Goal: Navigation & Orientation: Find specific page/section

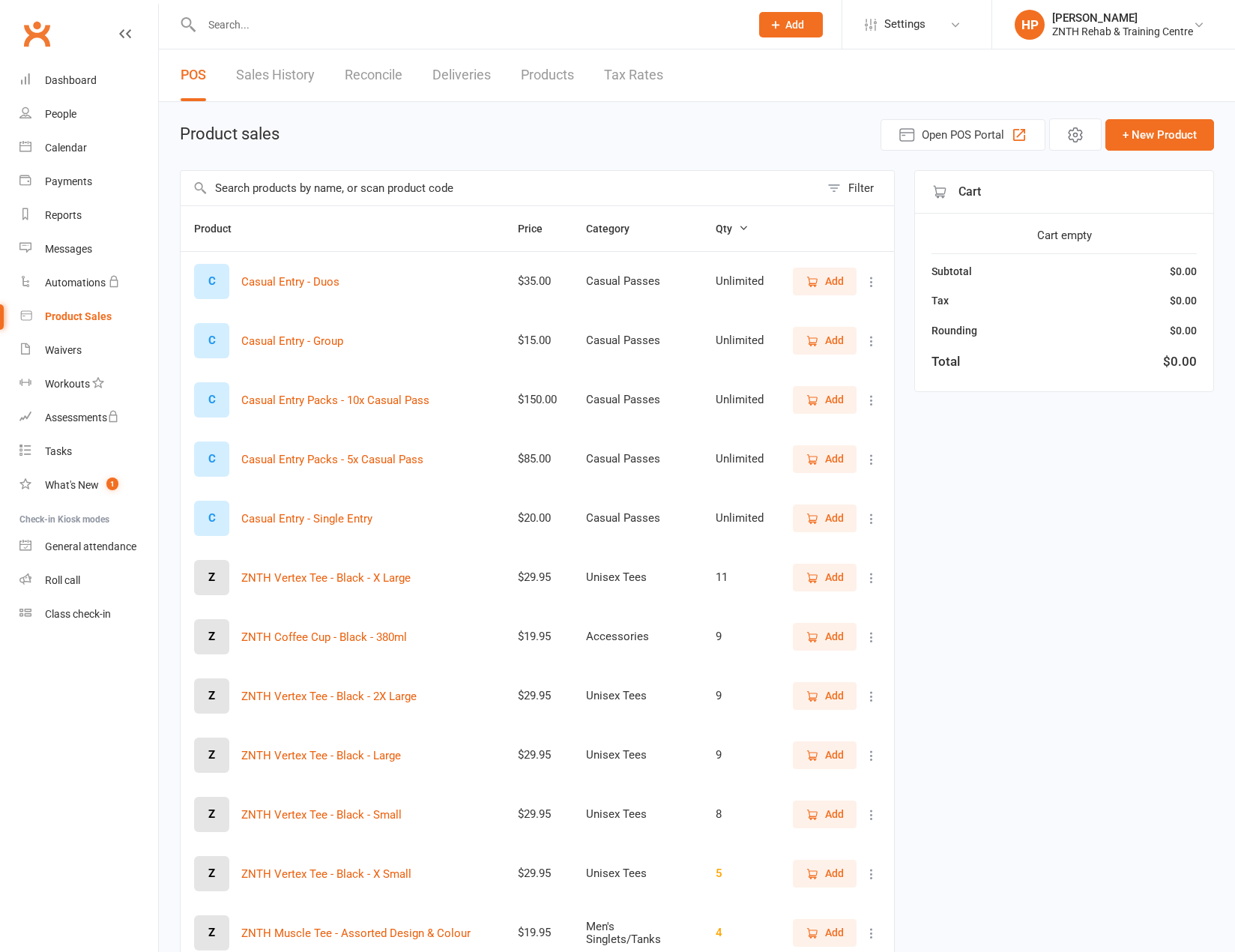
select select "100"
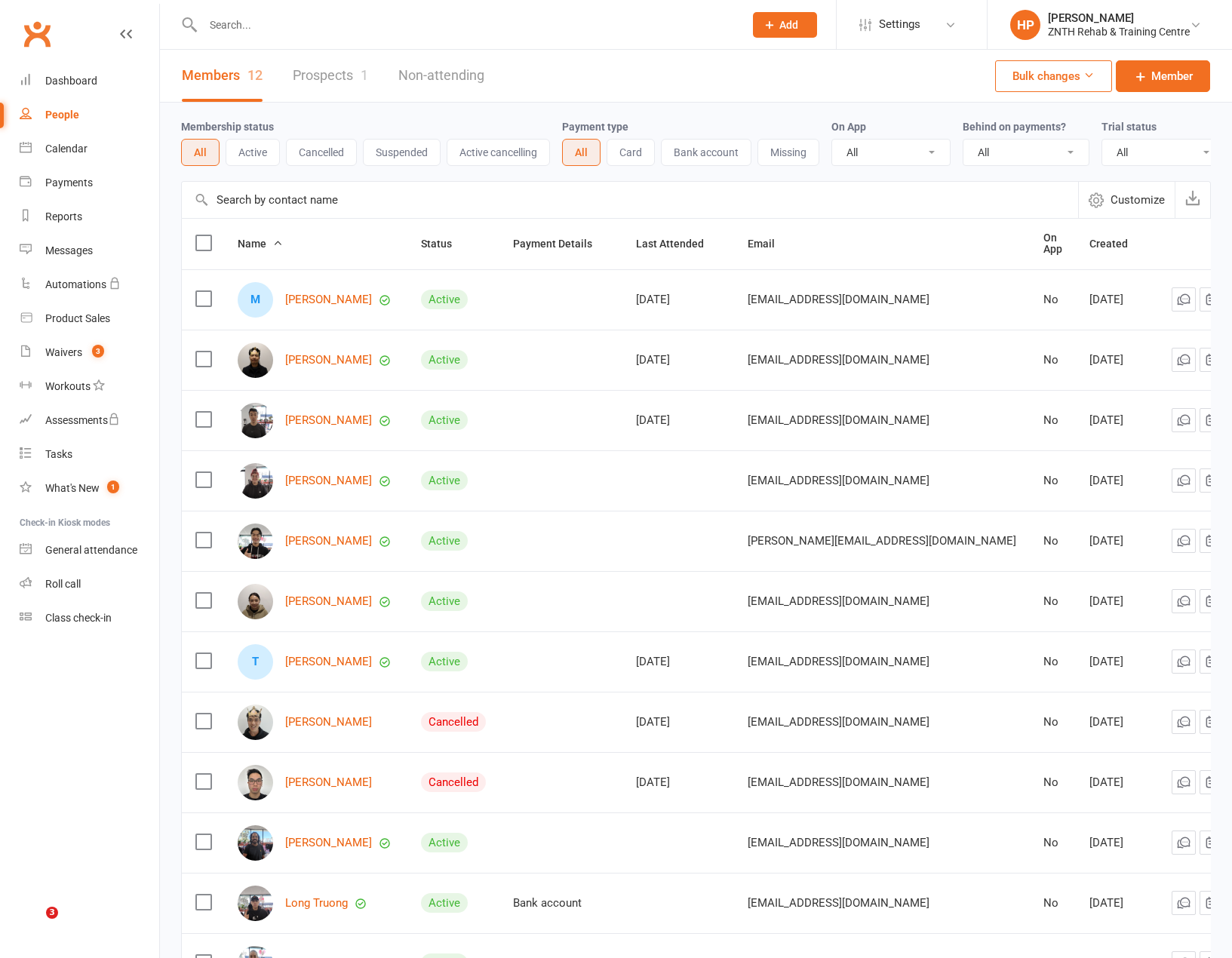
select select "50"
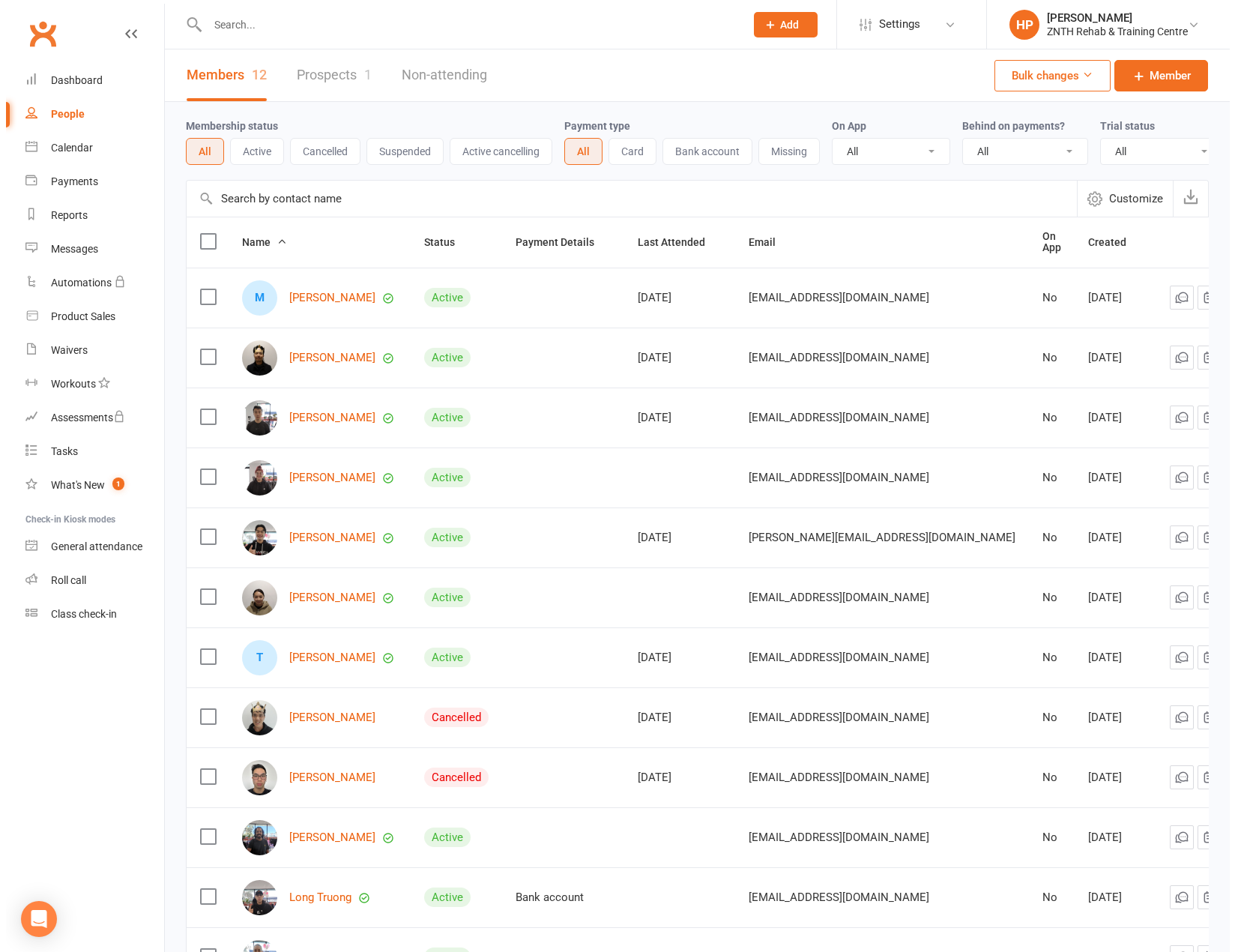
select select "50"
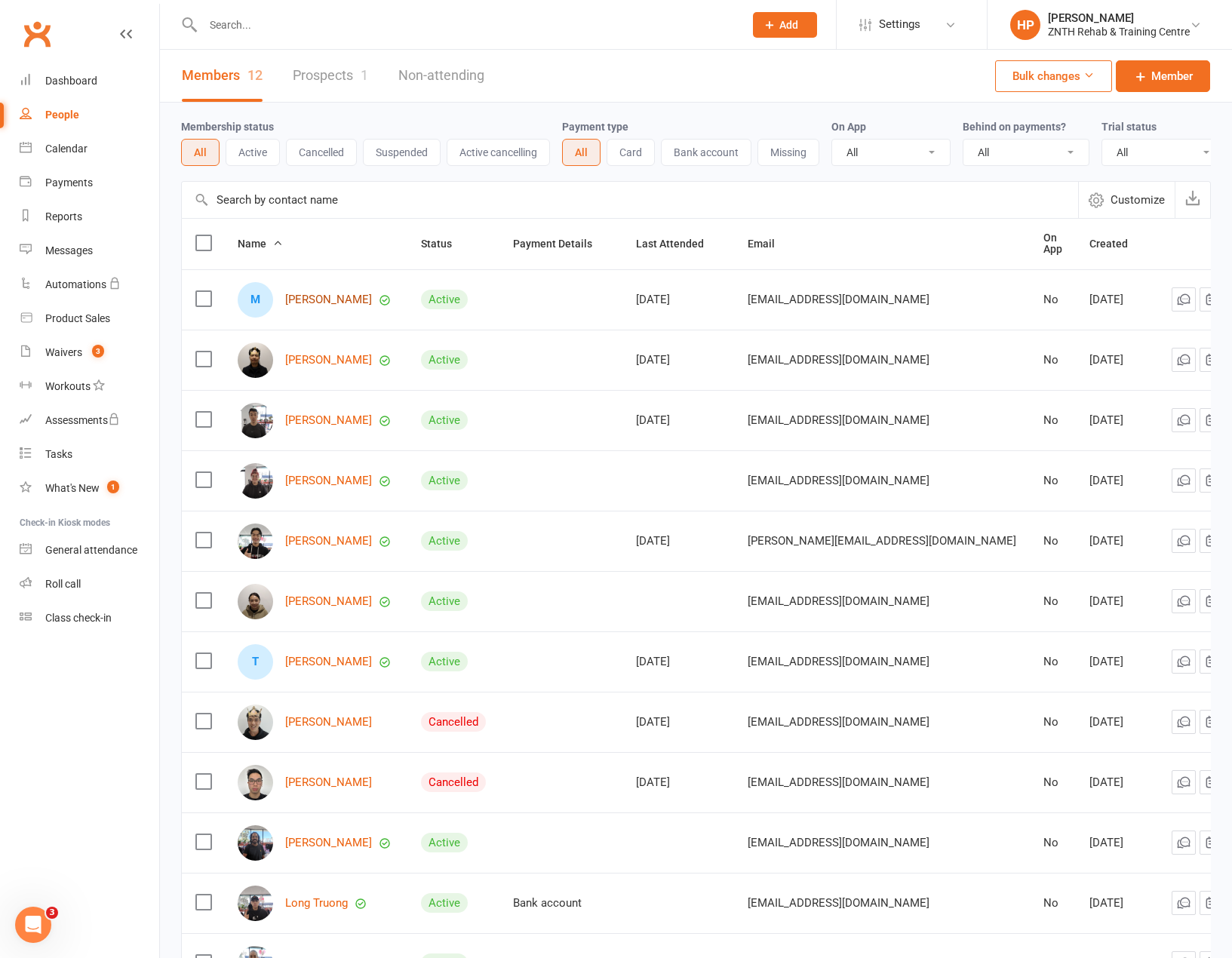
click at [301, 303] on link "[PERSON_NAME]" at bounding box center [329, 300] width 87 height 13
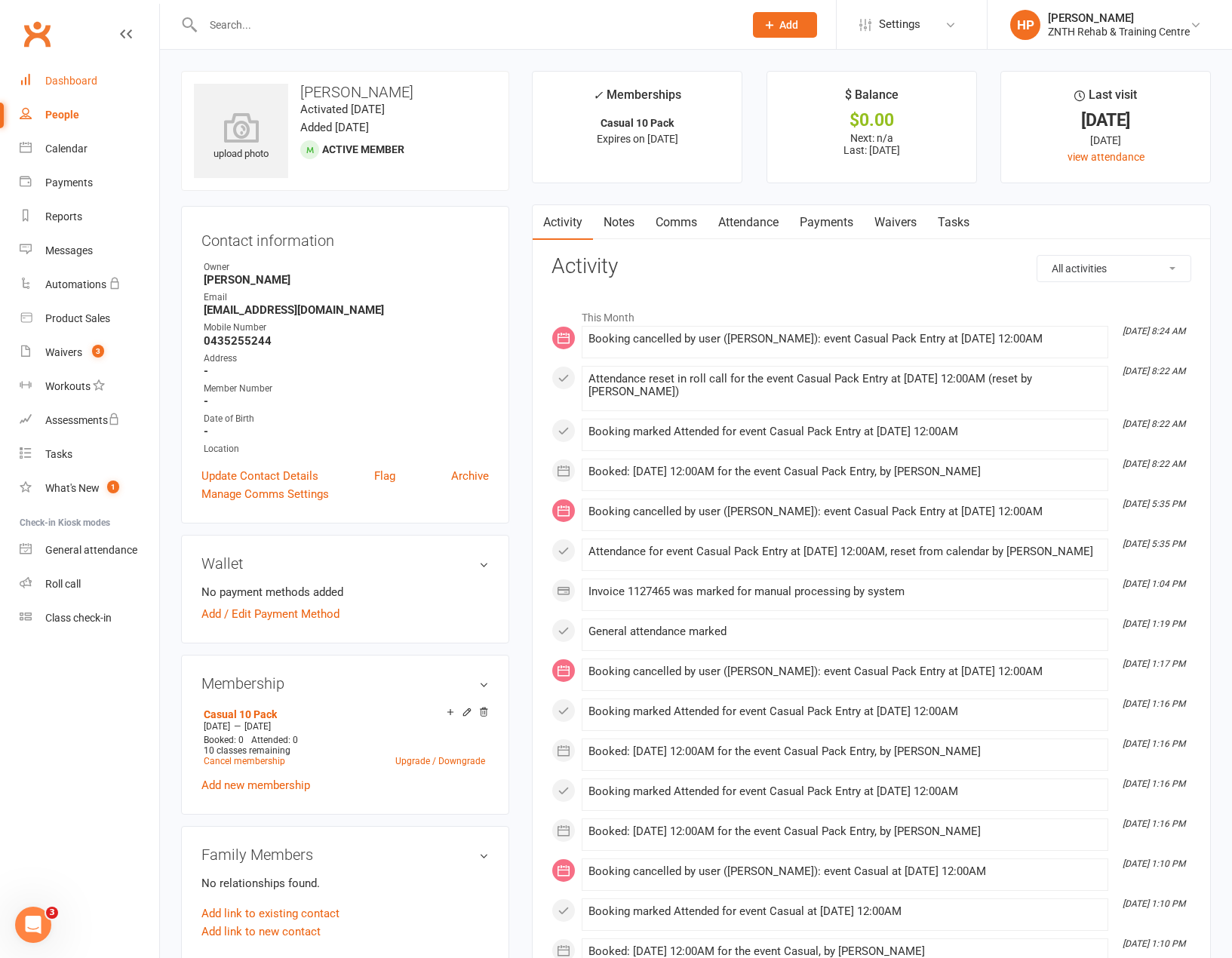
click at [86, 82] on div "Dashboard" at bounding box center [71, 80] width 52 height 12
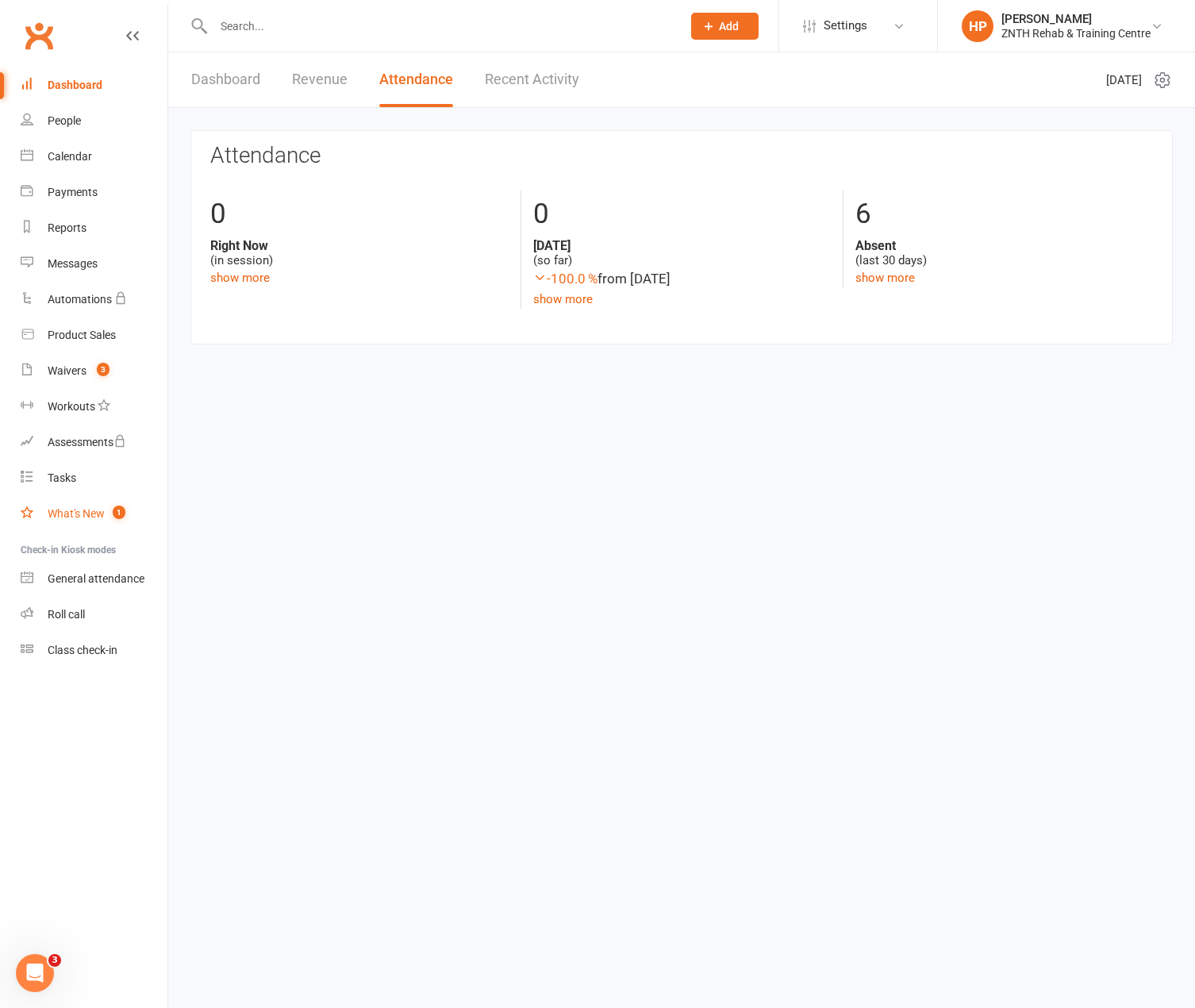
click at [89, 511] on div "What's New" at bounding box center [76, 513] width 58 height 13
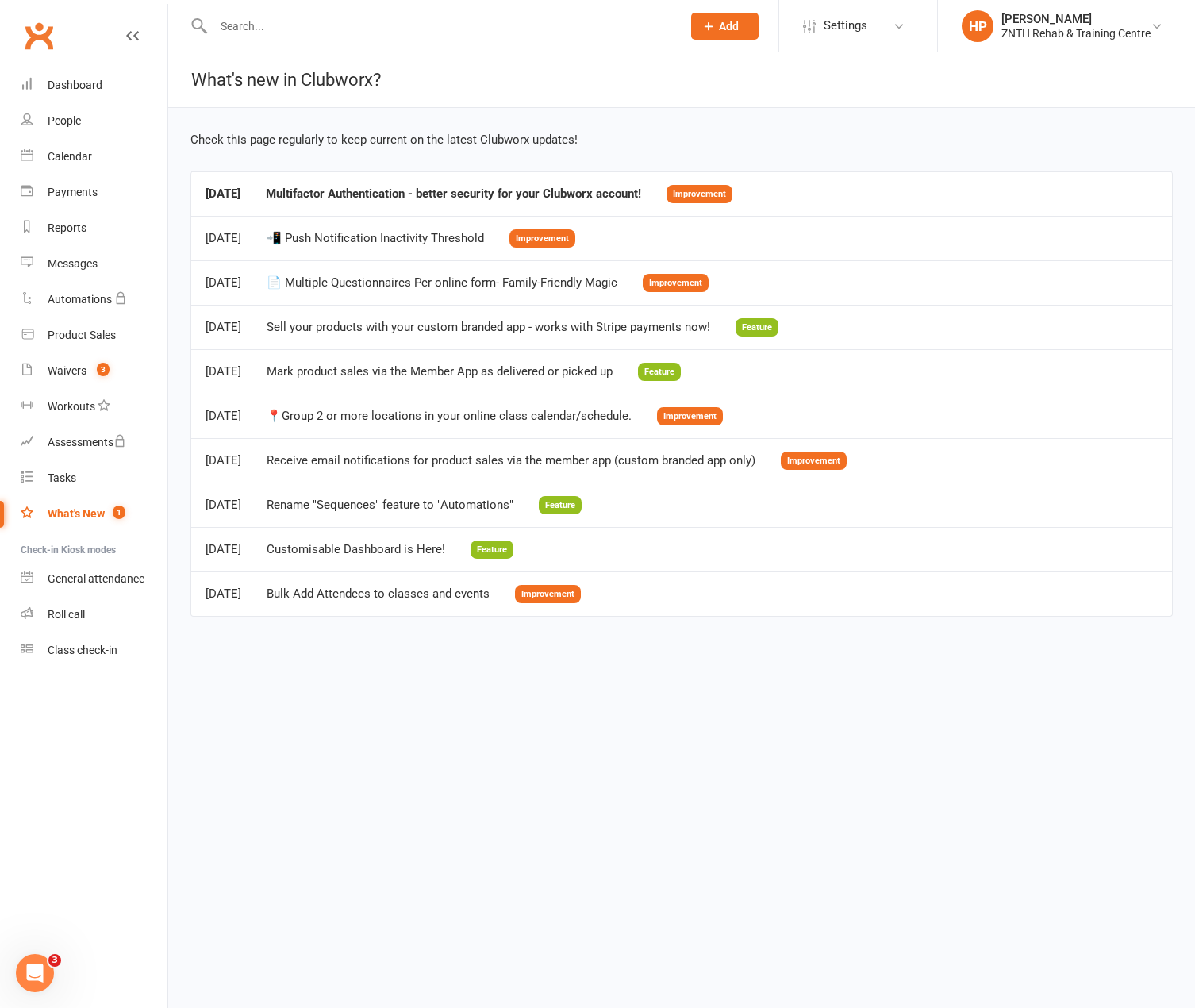
click at [428, 181] on td "Aug 27, 2025 Multifactor Authentication - better security for your Clubworx acc…" at bounding box center [681, 194] width 980 height 45
click at [411, 208] on td "Aug 27, 2025 Multifactor Authentication - better security for your Clubworx acc…" at bounding box center [681, 194] width 980 height 45
click at [420, 193] on div "Multifactor Authentication - better security for your Clubworx account!" at bounding box center [454, 195] width 375 height 14
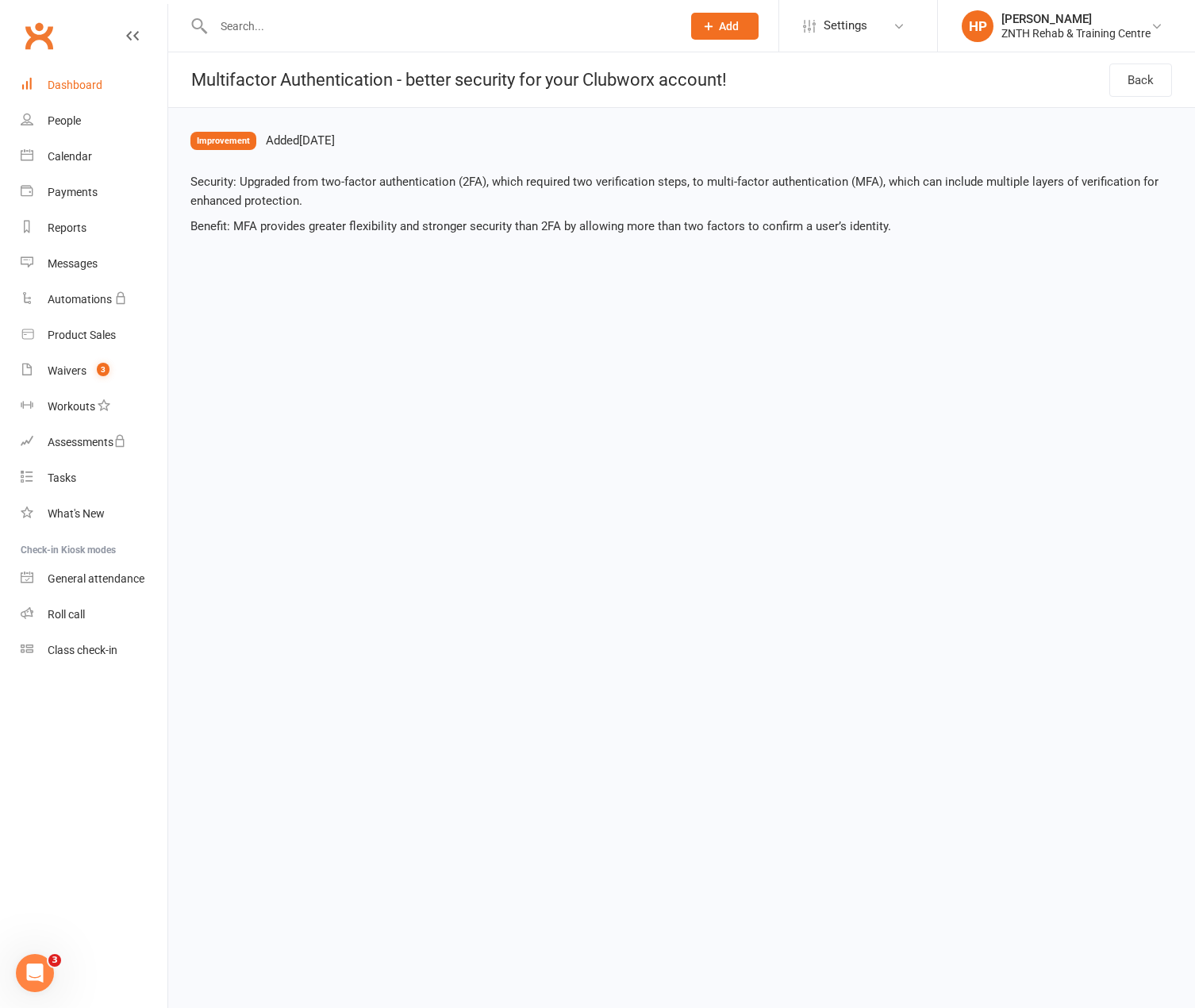
click at [110, 80] on link "Dashboard" at bounding box center [94, 85] width 147 height 36
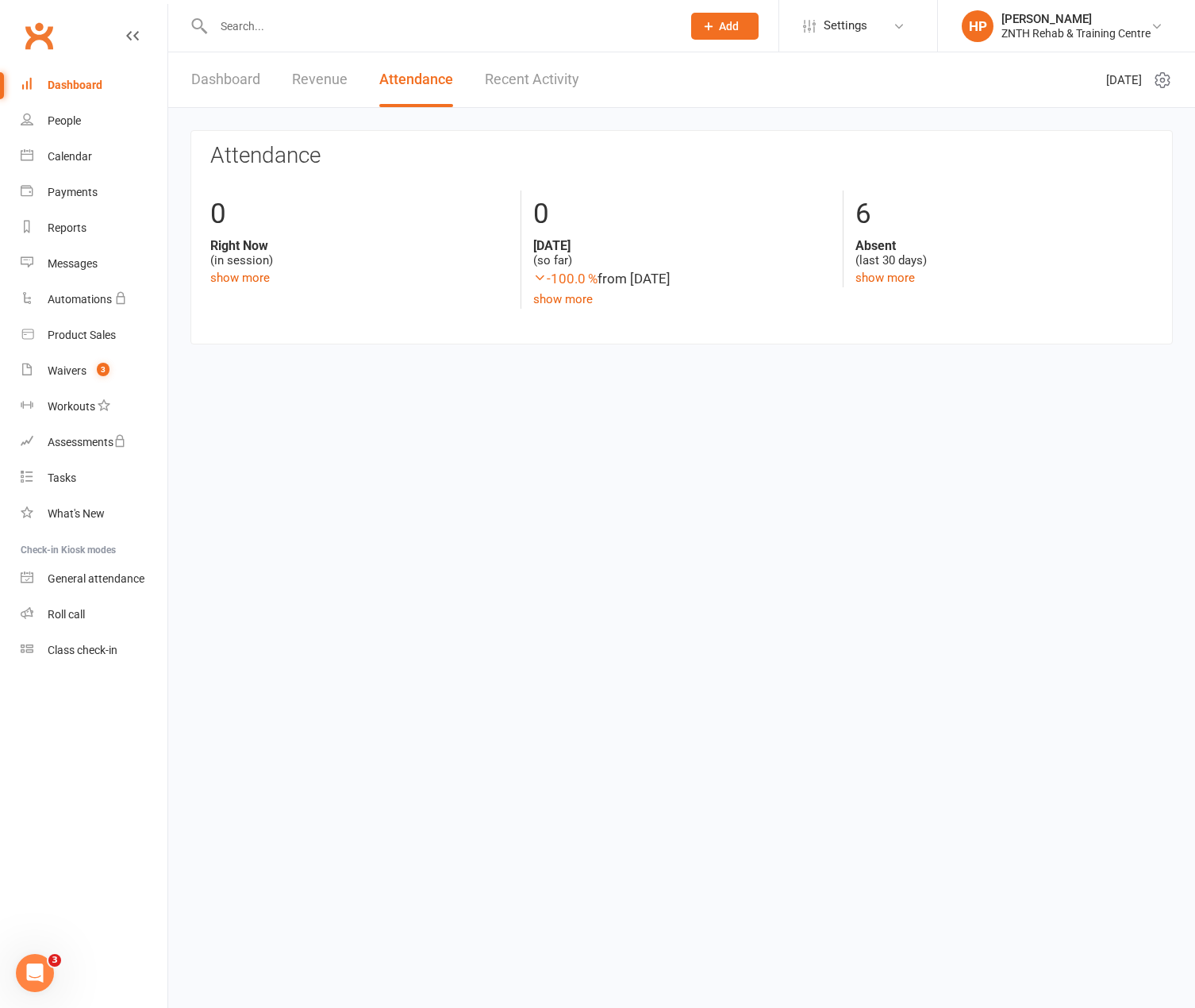
click at [504, 392] on html "Prospect Member Non-attending contact Class / event Appointment Task Membership…" at bounding box center [597, 196] width 1195 height 392
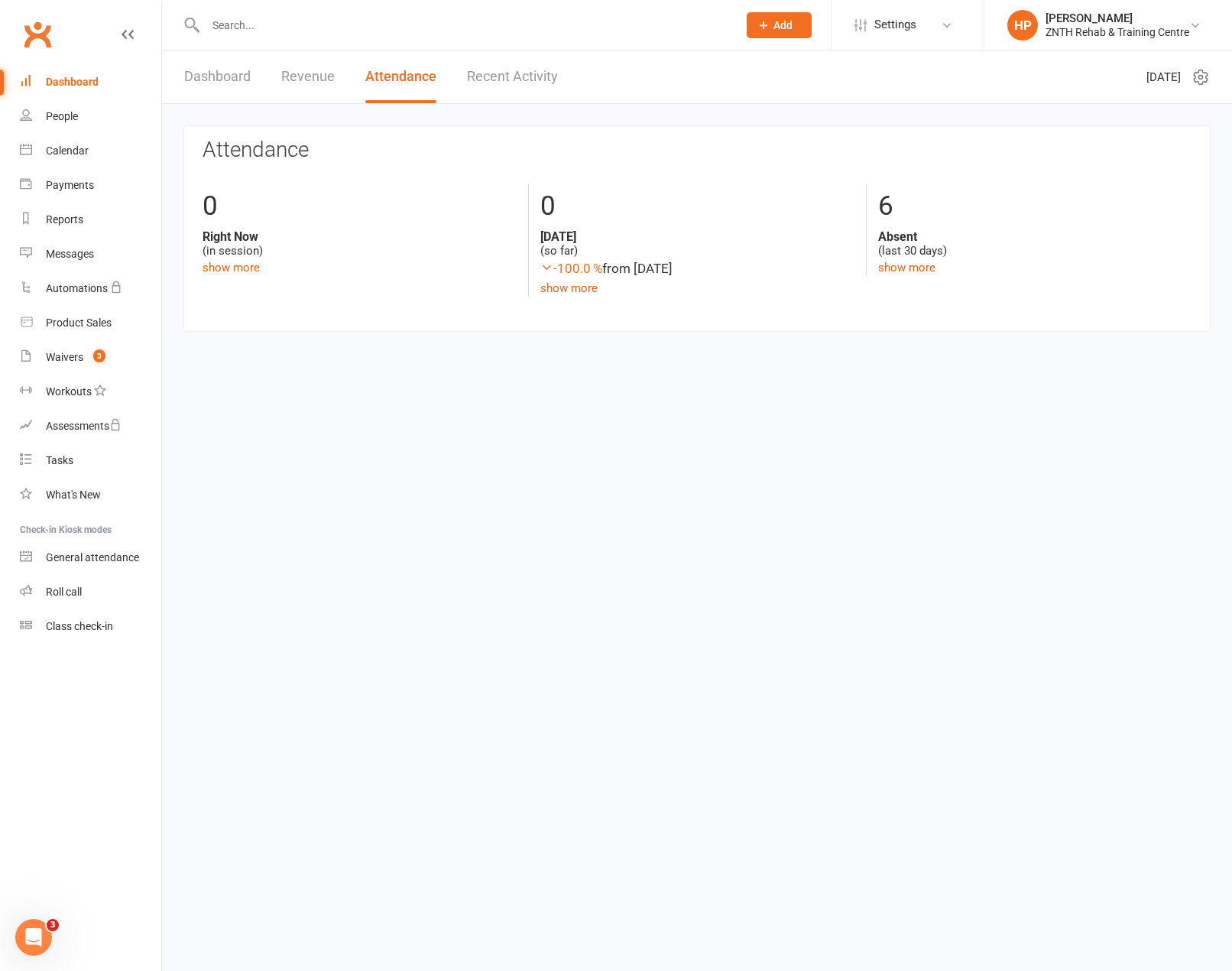
click at [77, 77] on div "Dashboard" at bounding box center [72, 81] width 53 height 12
click at [242, 90] on link "Dashboard" at bounding box center [218, 77] width 67 height 53
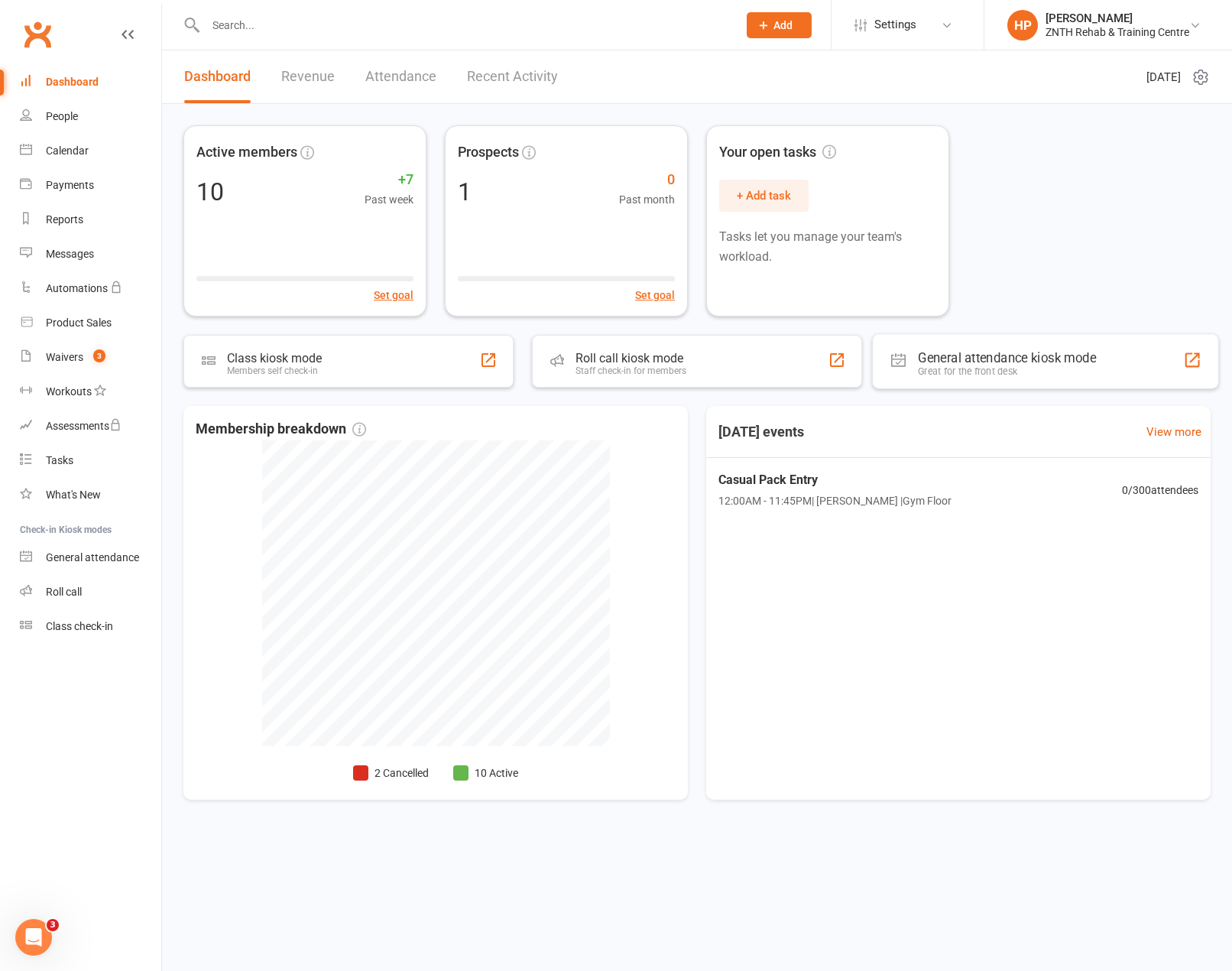
drag, startPoint x: 1116, startPoint y: 377, endPoint x: 1136, endPoint y: 229, distance: 149.3
click at [1136, 229] on div "Active members 10 +7 Past week Set goal Prospects 1 0 Past month Set goal Your …" at bounding box center [697, 221] width 1027 height 191
click at [97, 808] on nav "Clubworx Dashboard People Calendar Payments Reports Messages Automations Produc…" at bounding box center [80, 489] width 162 height 971
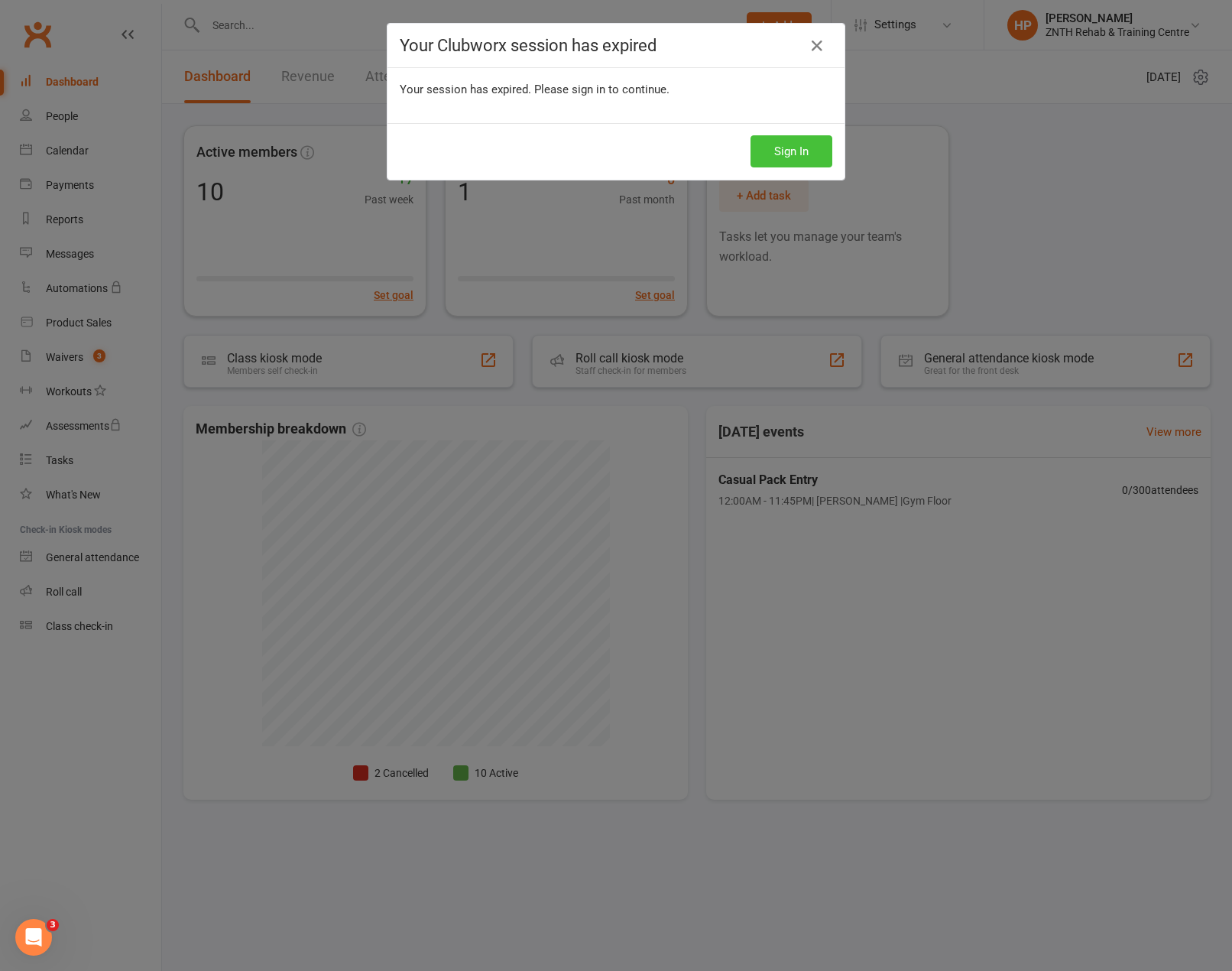
click at [781, 158] on button "Sign In" at bounding box center [791, 151] width 81 height 33
